Goal: Transaction & Acquisition: Purchase product/service

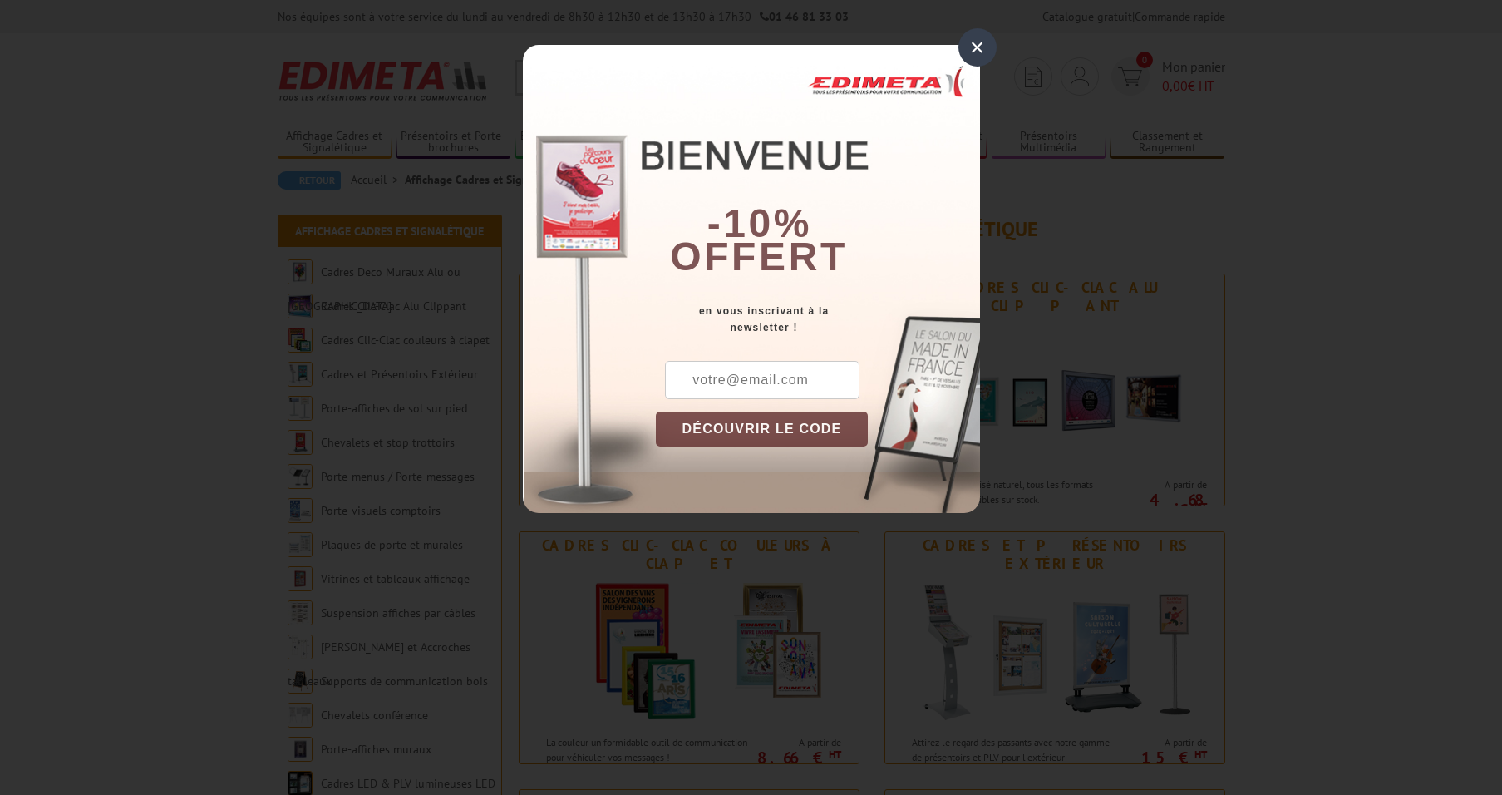
click at [973, 45] on div "×" at bounding box center [977, 47] width 38 height 38
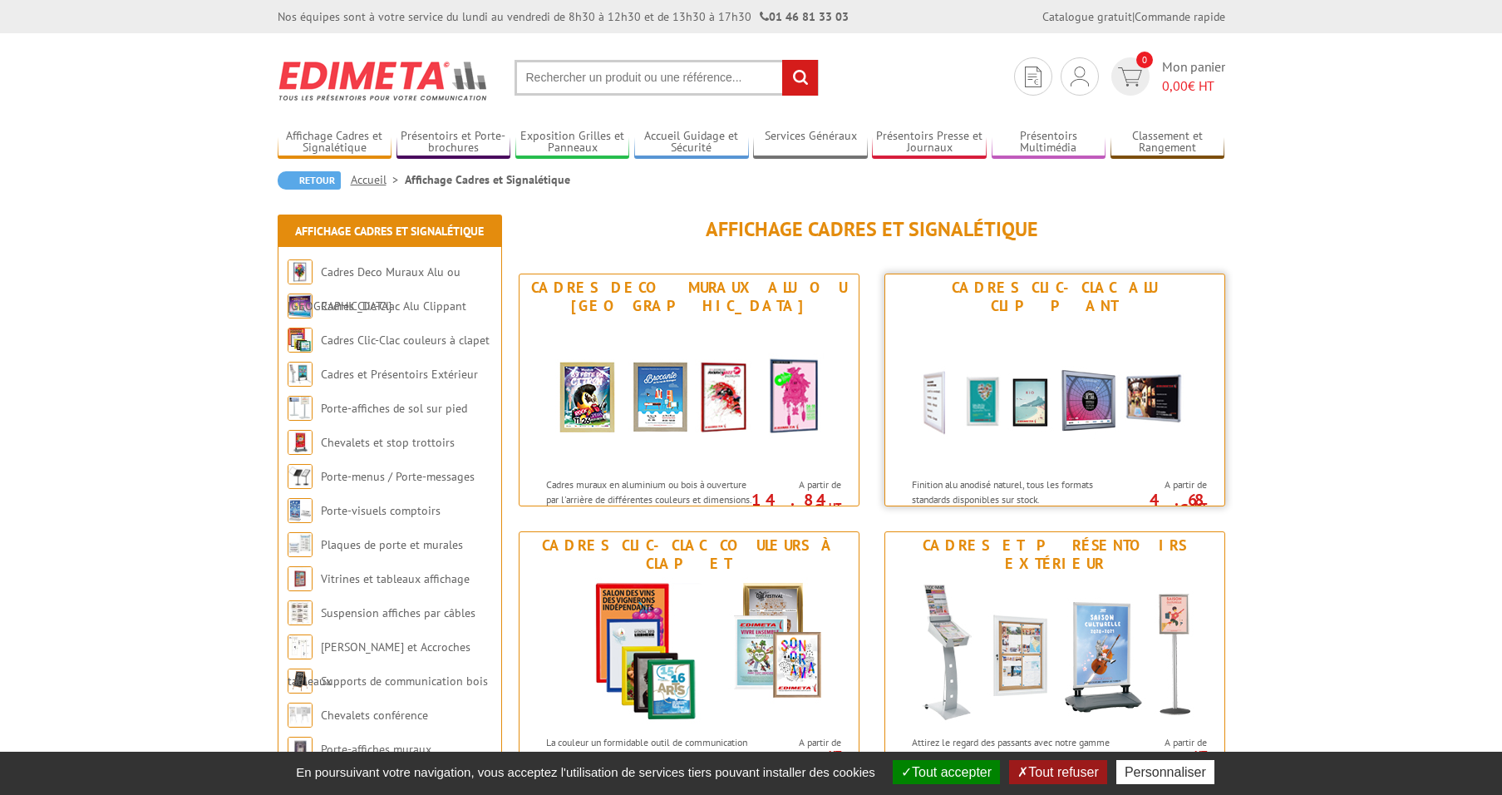
click at [1093, 408] on img at bounding box center [1055, 394] width 308 height 150
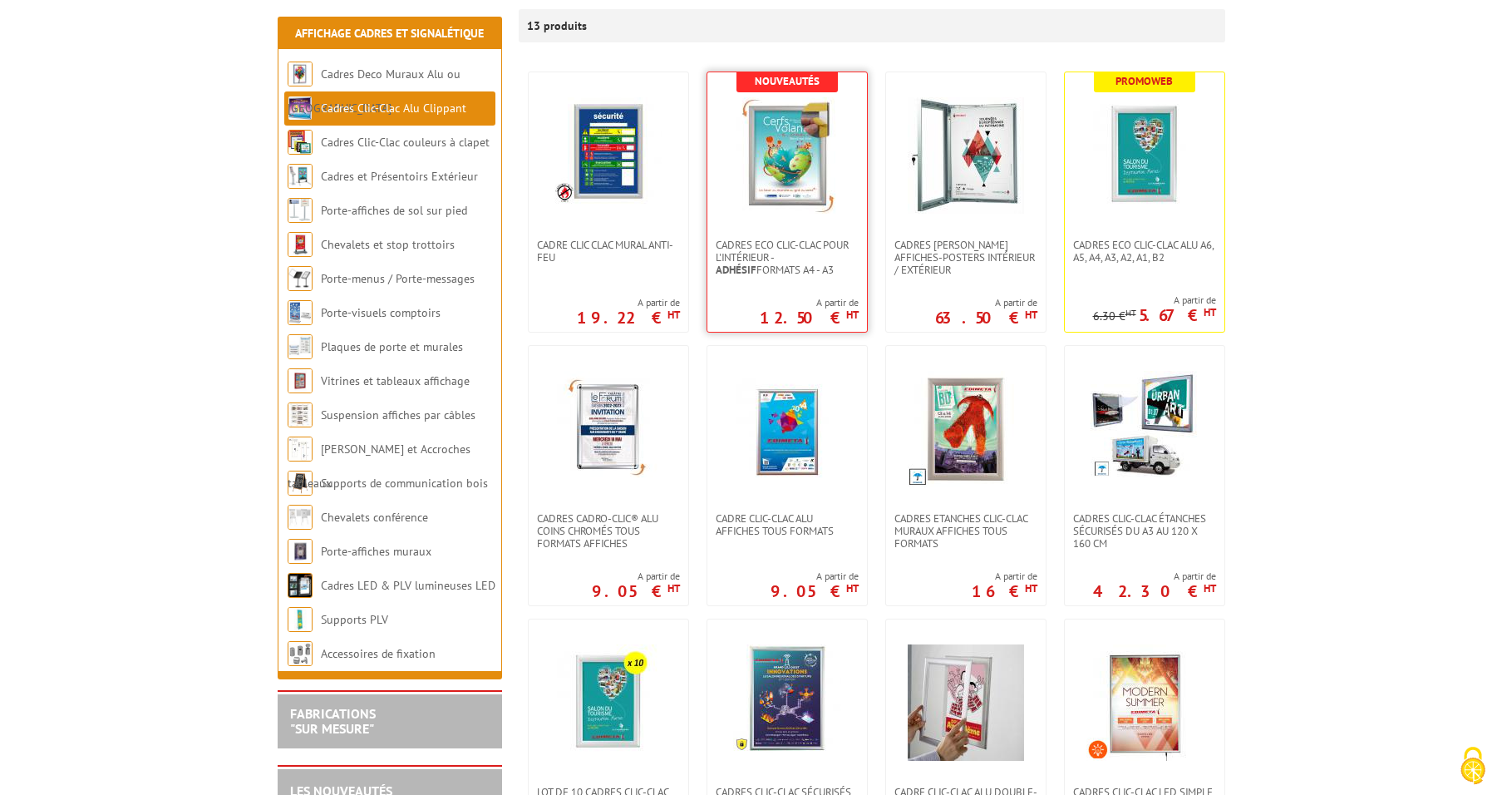
click at [791, 200] on img at bounding box center [787, 155] width 116 height 116
